Goal: Task Accomplishment & Management: Use online tool/utility

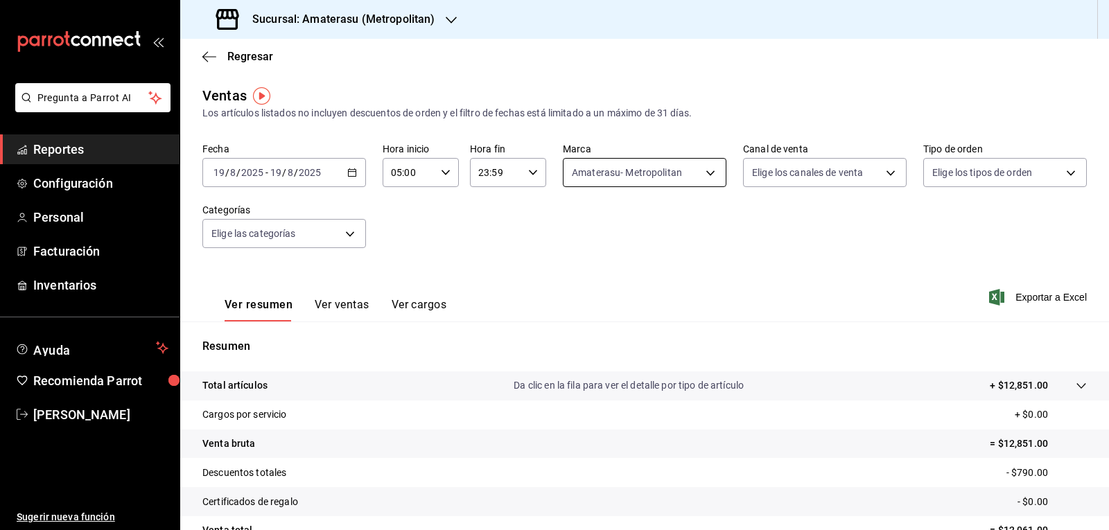
click at [577, 167] on body "Pregunta a Parrot AI Reportes Configuración Personal Facturación Inventarios Ay…" at bounding box center [554, 265] width 1109 height 530
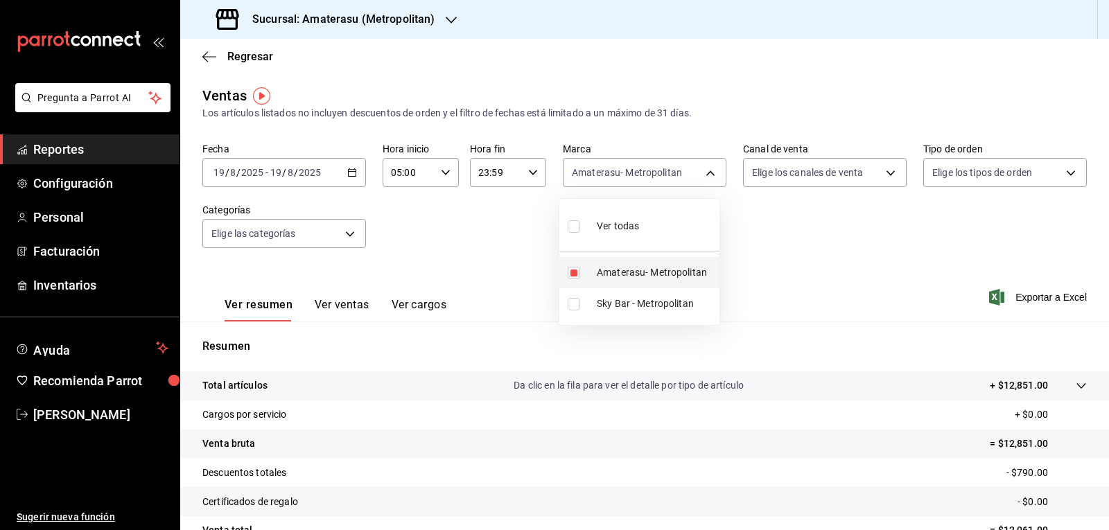
click at [577, 276] on input "checkbox" at bounding box center [574, 273] width 12 height 12
checkbox input "false"
click at [577, 276] on input "checkbox" at bounding box center [574, 273] width 12 height 12
checkbox input "true"
type input "e4cd7fcb-d45b-43ae-a99f-ad4ccfcd9032"
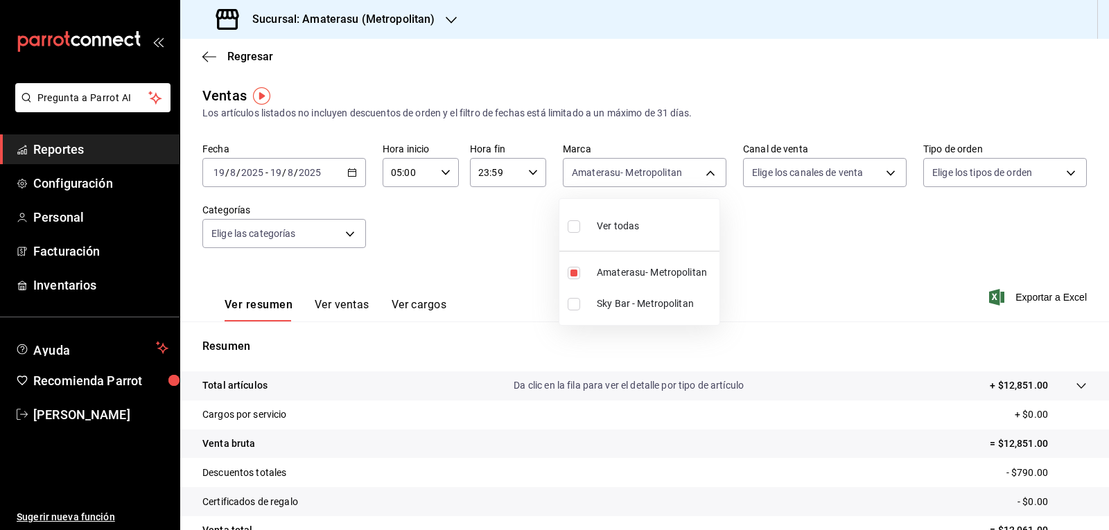
click at [748, 260] on div at bounding box center [554, 265] width 1109 height 530
click at [748, 260] on div "Fecha [DATE] [DATE] - [DATE] [DATE] Hora inicio 05:00 Hora inicio Hora fin 23:5…" at bounding box center [644, 204] width 884 height 122
click at [615, 180] on body "Pregunta a Parrot AI Reportes Configuración Personal Facturación Inventarios Ay…" at bounding box center [554, 265] width 1109 height 530
click at [577, 277] on input "checkbox" at bounding box center [574, 273] width 12 height 12
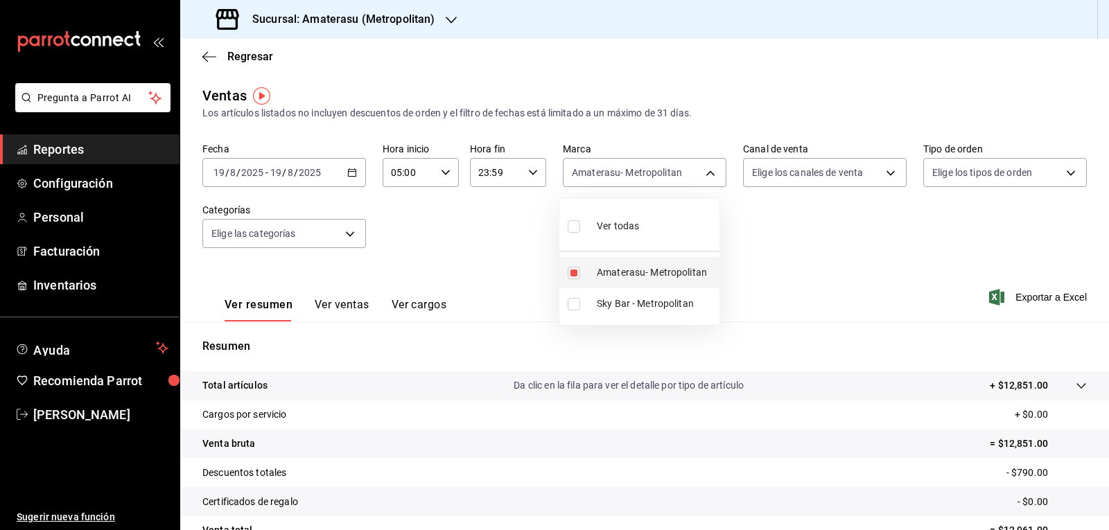
checkbox input "false"
click at [576, 314] on li "Sky Bar - Metropolitan" at bounding box center [639, 303] width 160 height 31
type input "f3afaab8-8c3d-4e49-a299-af9bdf6027b2"
checkbox input "true"
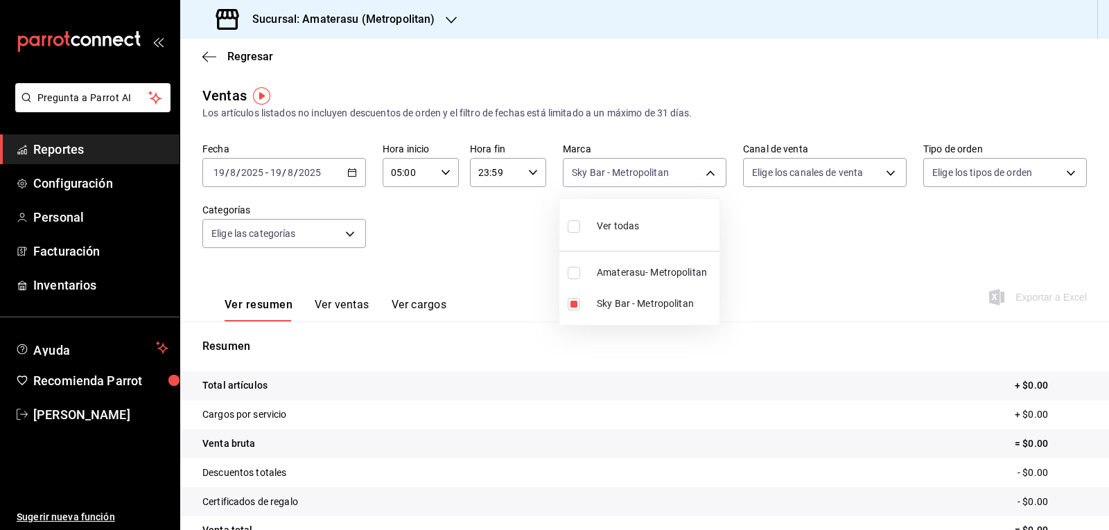
click at [755, 275] on div at bounding box center [554, 265] width 1109 height 530
click at [589, 166] on body "Pregunta a Parrot AI Reportes Configuración Personal Facturación Inventarios Ay…" at bounding box center [554, 265] width 1109 height 530
click at [572, 304] on input "checkbox" at bounding box center [574, 304] width 12 height 12
checkbox input "false"
click at [582, 271] on label at bounding box center [577, 273] width 18 height 12
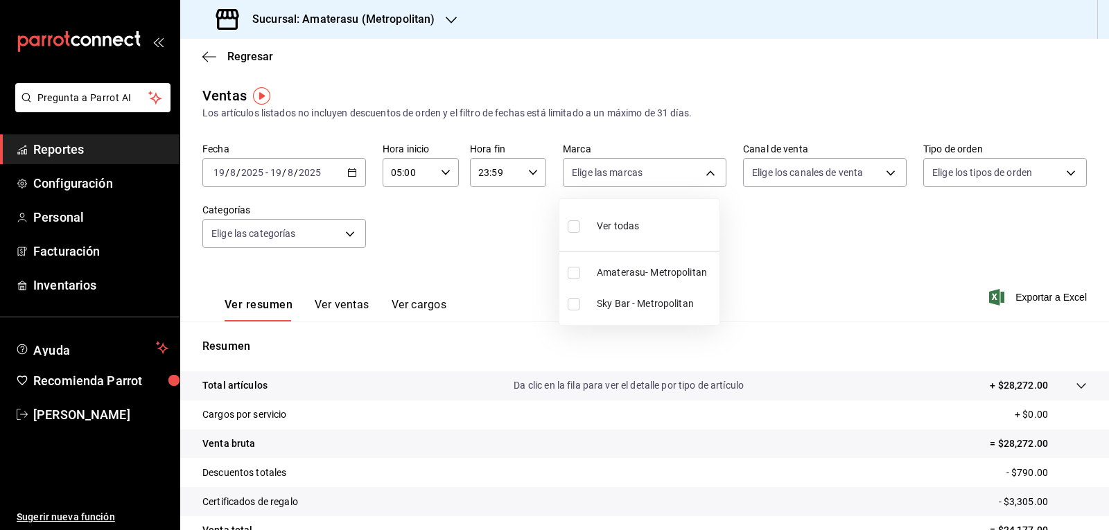
click at [580, 271] on input "checkbox" at bounding box center [574, 273] width 12 height 12
checkbox input "false"
click at [573, 279] on input "checkbox" at bounding box center [574, 273] width 12 height 12
checkbox input "true"
type input "e4cd7fcb-d45b-43ae-a99f-ad4ccfcd9032"
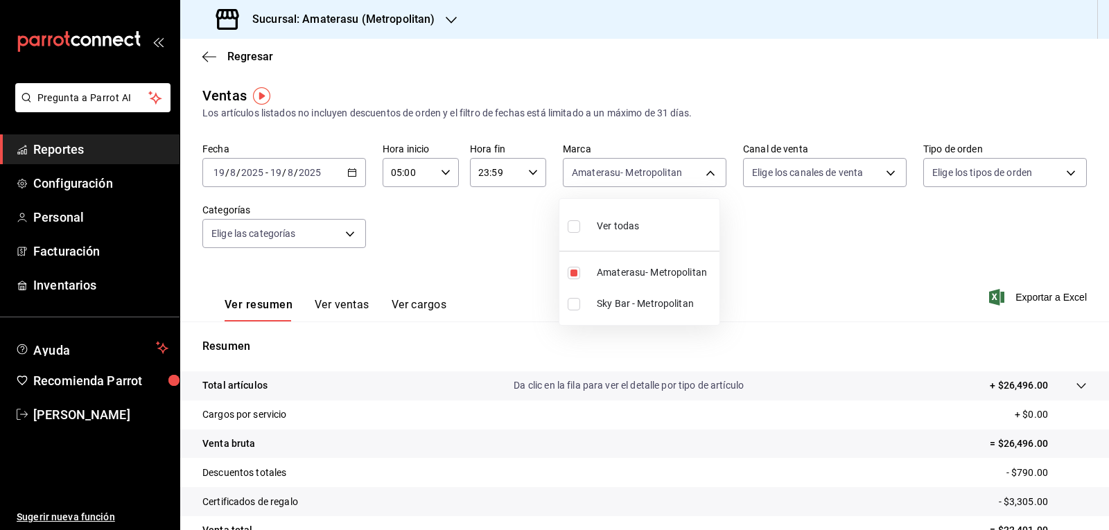
click at [741, 225] on div at bounding box center [554, 265] width 1109 height 530
click at [599, 174] on body "Pregunta a Parrot AI Reportes Configuración Personal Facturación Inventarios Ay…" at bounding box center [554, 265] width 1109 height 530
click at [575, 273] on input "checkbox" at bounding box center [574, 273] width 12 height 12
checkbox input "false"
click at [569, 306] on input "checkbox" at bounding box center [574, 304] width 12 height 12
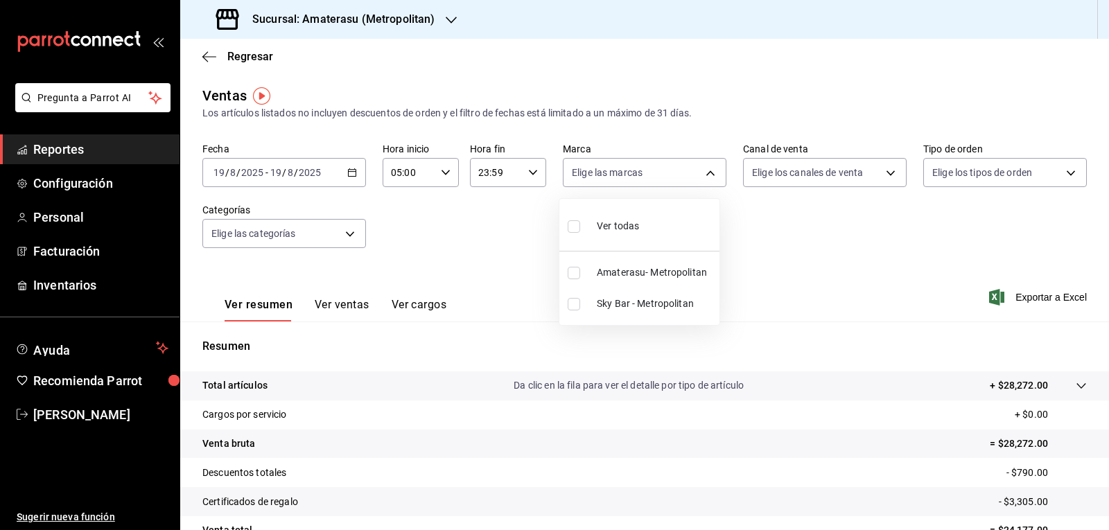
checkbox input "true"
type input "f3afaab8-8c3d-4e49-a299-af9bdf6027b2"
click at [815, 295] on div at bounding box center [554, 265] width 1109 height 530
click at [815, 295] on div "Ver resumen Ver ventas Ver cargos Exportar a Excel" at bounding box center [644, 293] width 929 height 57
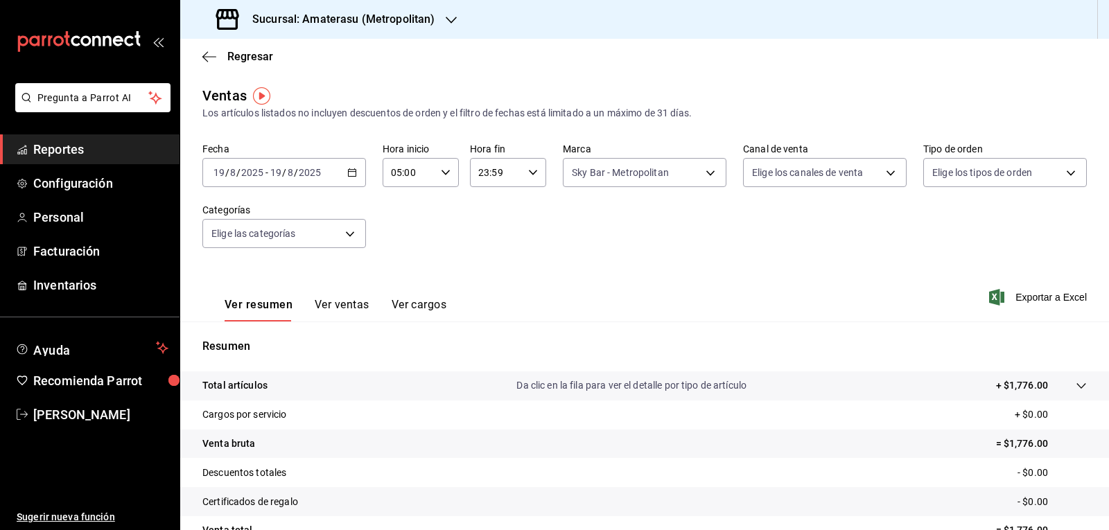
click at [815, 296] on div "Ver resumen Ver ventas Ver cargos Exportar a Excel" at bounding box center [644, 293] width 929 height 57
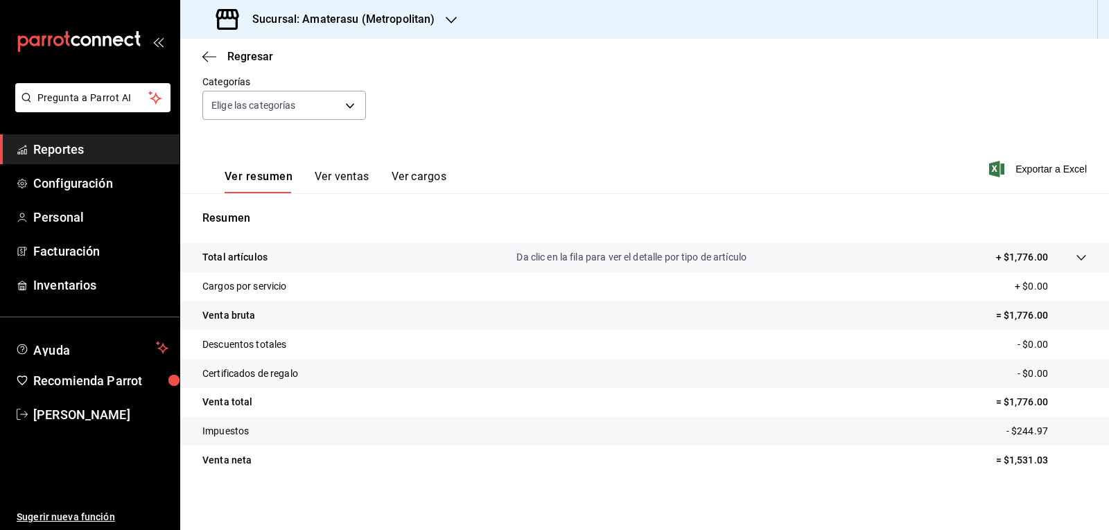
scroll to position [134, 0]
